Goal: Task Accomplishment & Management: Complete application form

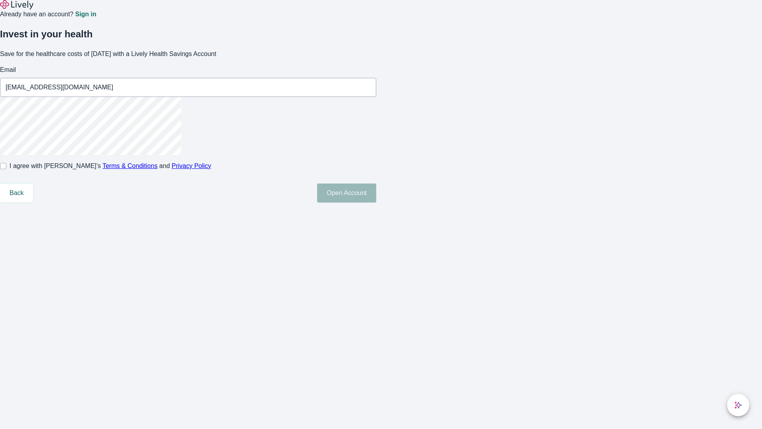
click at [6, 169] on input "I agree with Lively’s Terms & Conditions and Privacy Policy" at bounding box center [3, 166] width 6 height 6
checkbox input "true"
click at [376, 202] on button "Open Account" at bounding box center [346, 192] width 59 height 19
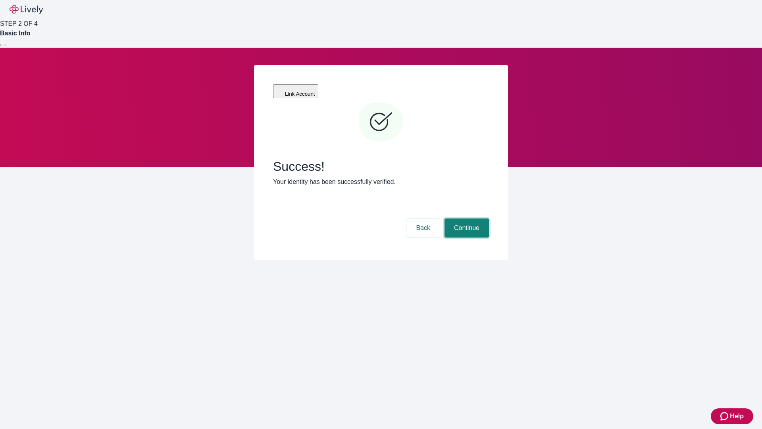
click at [466, 218] on button "Continue" at bounding box center [467, 227] width 44 height 19
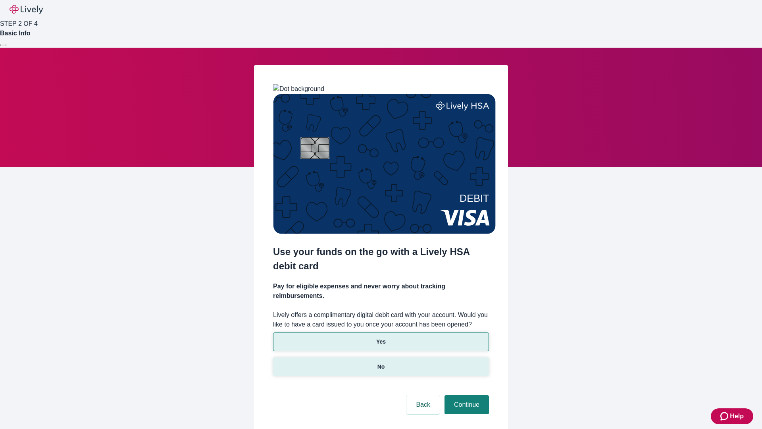
click at [381, 362] on p "No" at bounding box center [381, 366] width 8 height 8
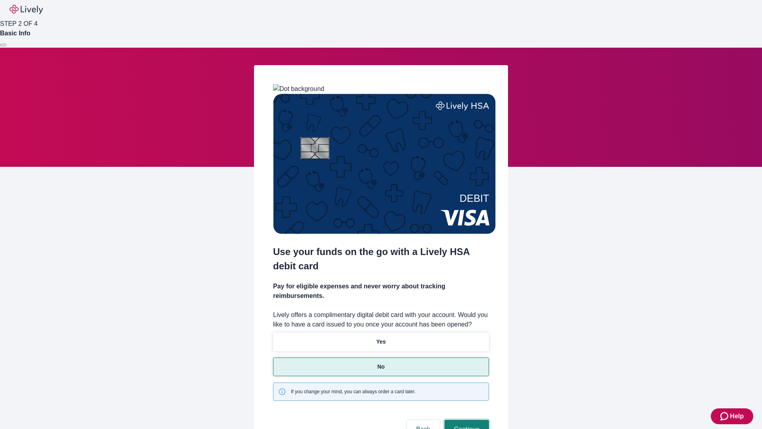
click at [466, 420] on button "Continue" at bounding box center [467, 429] width 44 height 19
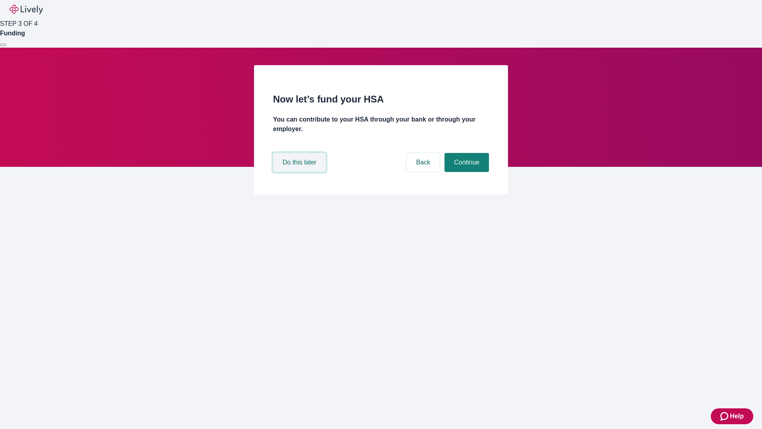
click at [300, 172] on button "Do this later" at bounding box center [299, 162] width 53 height 19
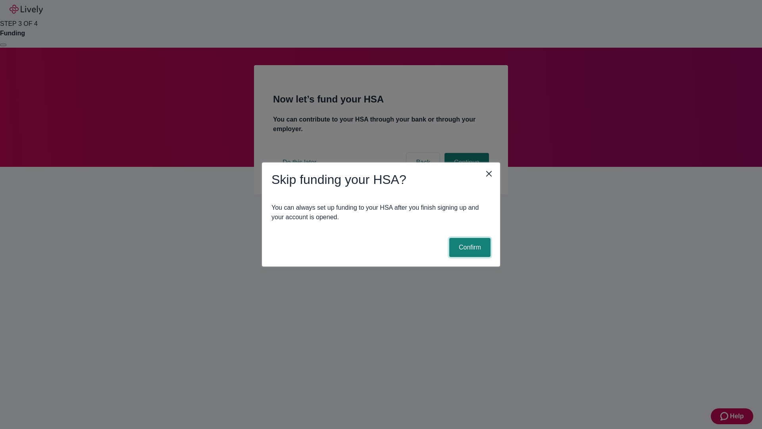
click at [469, 247] on button "Confirm" at bounding box center [469, 247] width 41 height 19
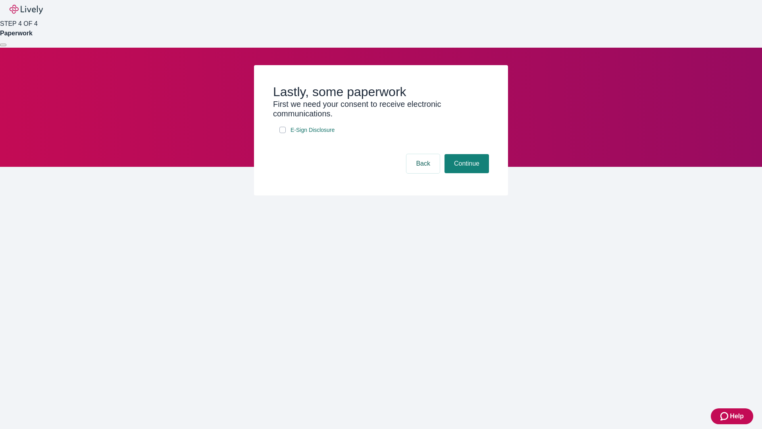
click at [283, 133] on input "E-Sign Disclosure" at bounding box center [282, 130] width 6 height 6
checkbox input "true"
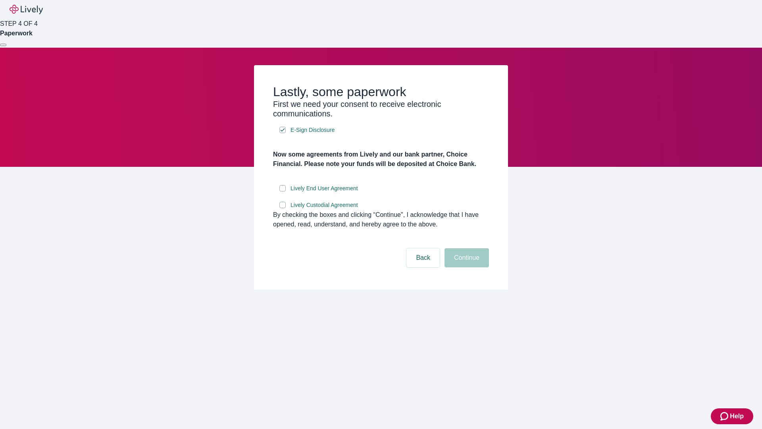
click at [283, 191] on input "Lively End User Agreement" at bounding box center [282, 188] width 6 height 6
checkbox input "true"
click at [283, 208] on input "Lively Custodial Agreement" at bounding box center [282, 205] width 6 height 6
checkbox input "true"
click at [466, 267] on button "Continue" at bounding box center [467, 257] width 44 height 19
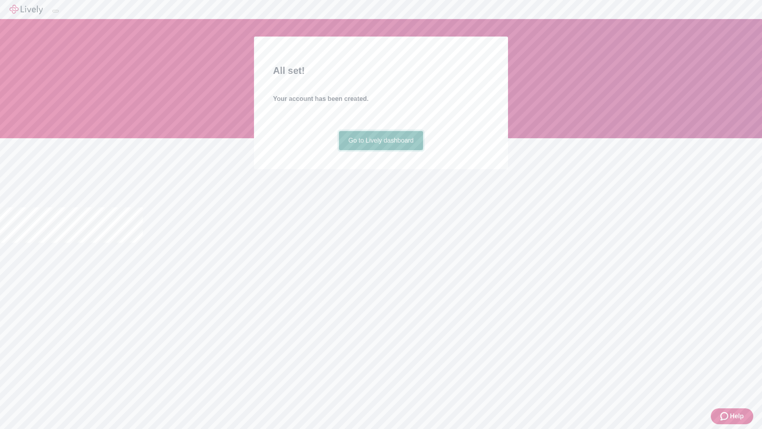
click at [381, 150] on link "Go to Lively dashboard" at bounding box center [381, 140] width 85 height 19
